Goal: Information Seeking & Learning: Learn about a topic

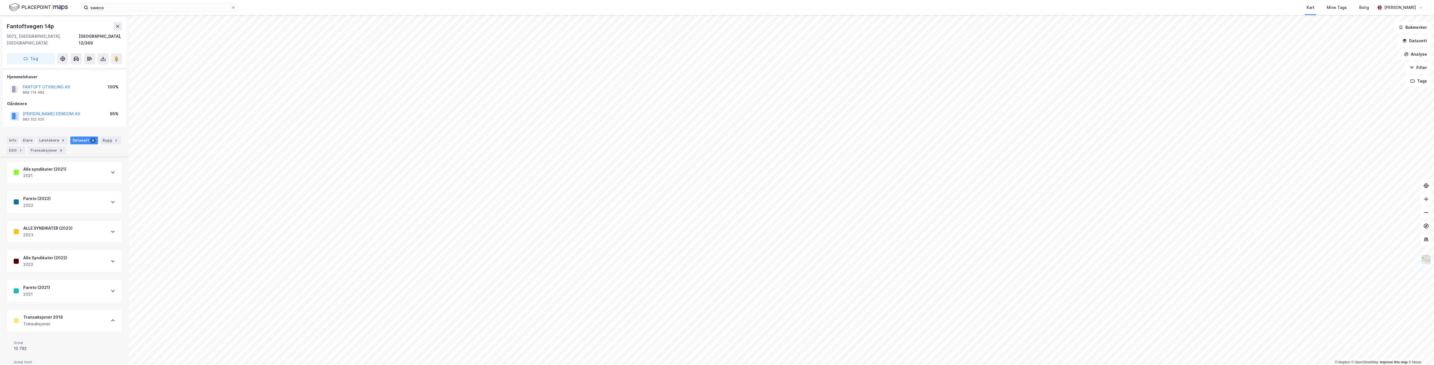
scroll to position [453, 0]
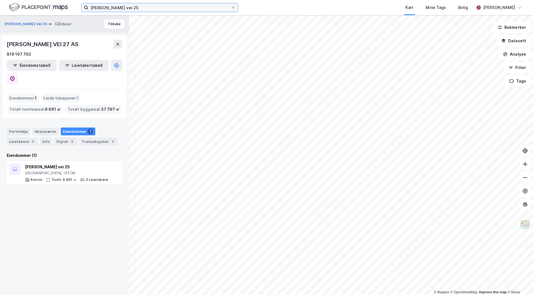
click at [148, 10] on input "[PERSON_NAME] vei 25" at bounding box center [159, 7] width 143 height 8
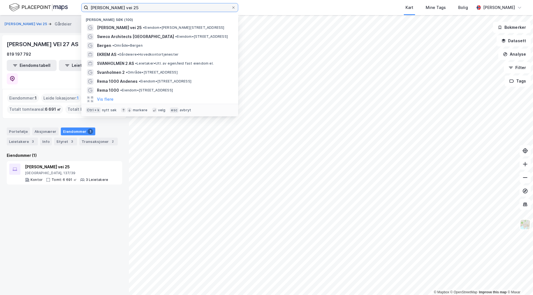
click at [148, 10] on input "[PERSON_NAME] vei 25" at bounding box center [159, 7] width 143 height 8
click at [60, 9] on img at bounding box center [38, 8] width 59 height 10
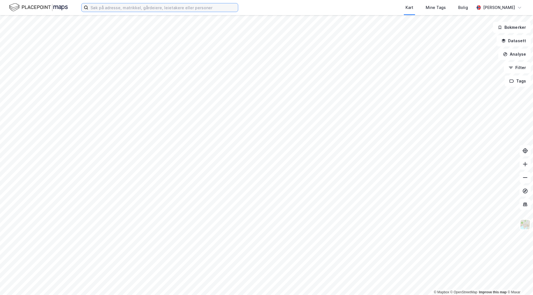
click at [127, 9] on input at bounding box center [163, 7] width 150 height 8
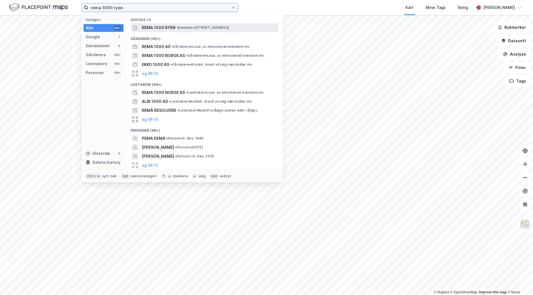
type input "rema 1000 ryen"
click at [148, 28] on span "REMA 1000 RYEN" at bounding box center [159, 27] width 34 height 7
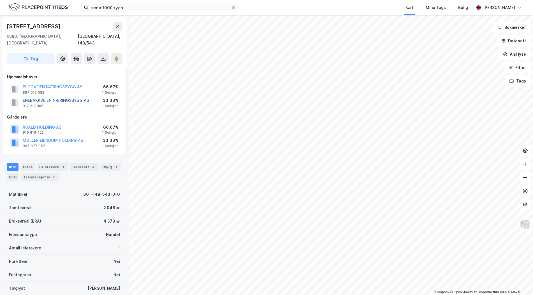
click at [0, 0] on button "ENEBAKKVEIEN NÆRINGSBYGG AS" at bounding box center [0, 0] width 0 height 0
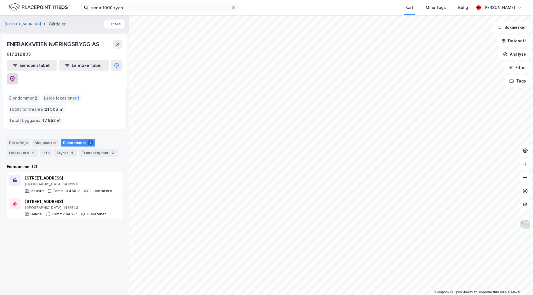
click at [15, 76] on icon at bounding box center [12, 79] width 5 height 6
click at [112, 27] on button "Tilbake" at bounding box center [114, 24] width 20 height 9
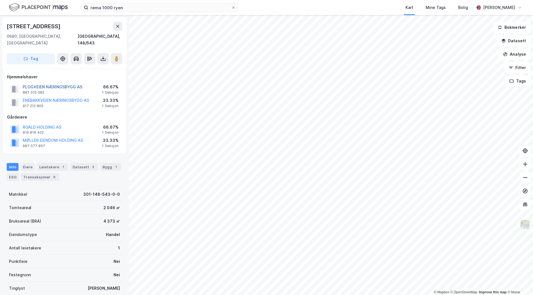
click at [0, 0] on button "PLOGVEIEN NÆRINGSBYGG AS" at bounding box center [0, 0] width 0 height 0
